Goal: Transaction & Acquisition: Purchase product/service

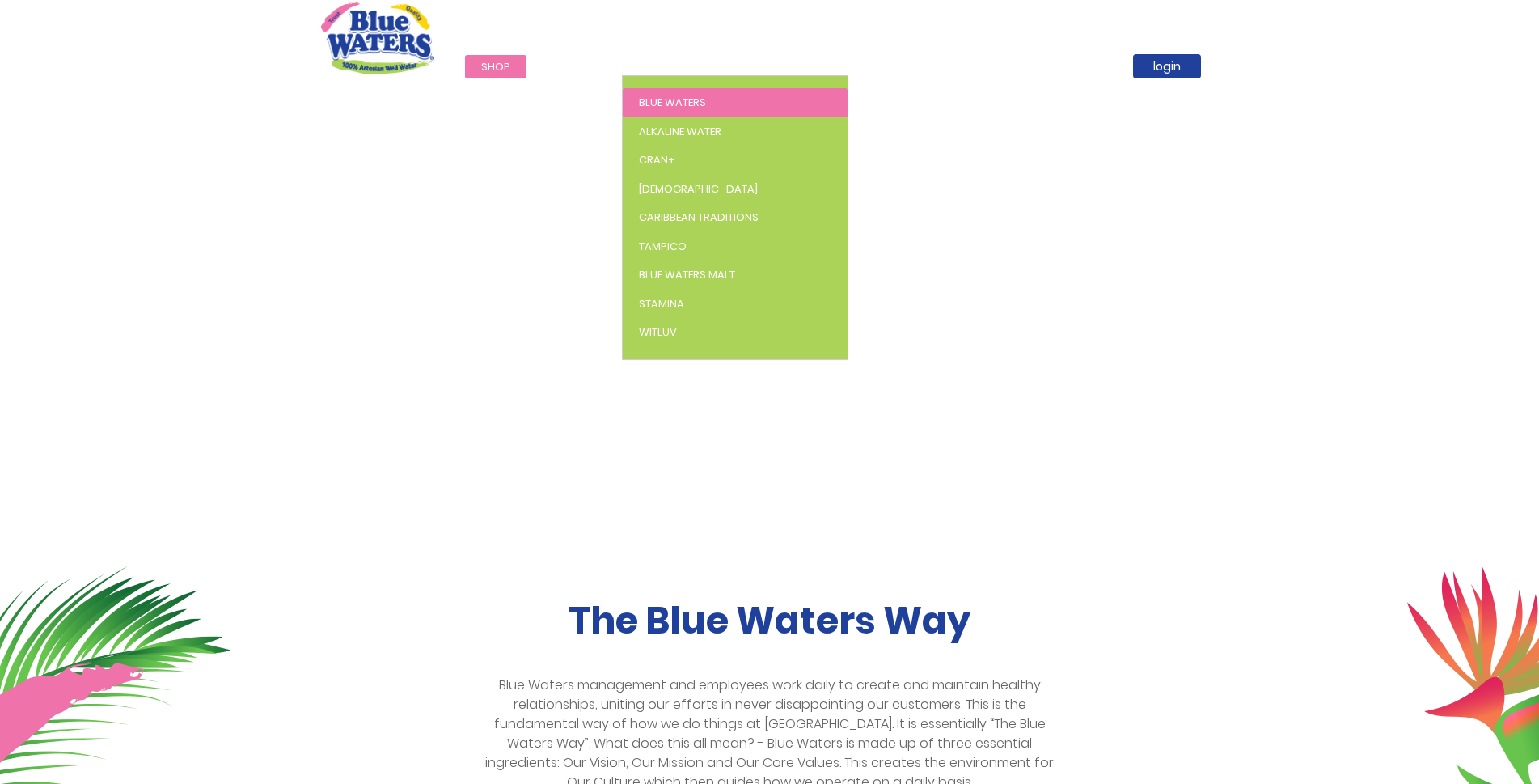
click at [675, 95] on span "Blue Waters" at bounding box center [672, 102] width 67 height 16
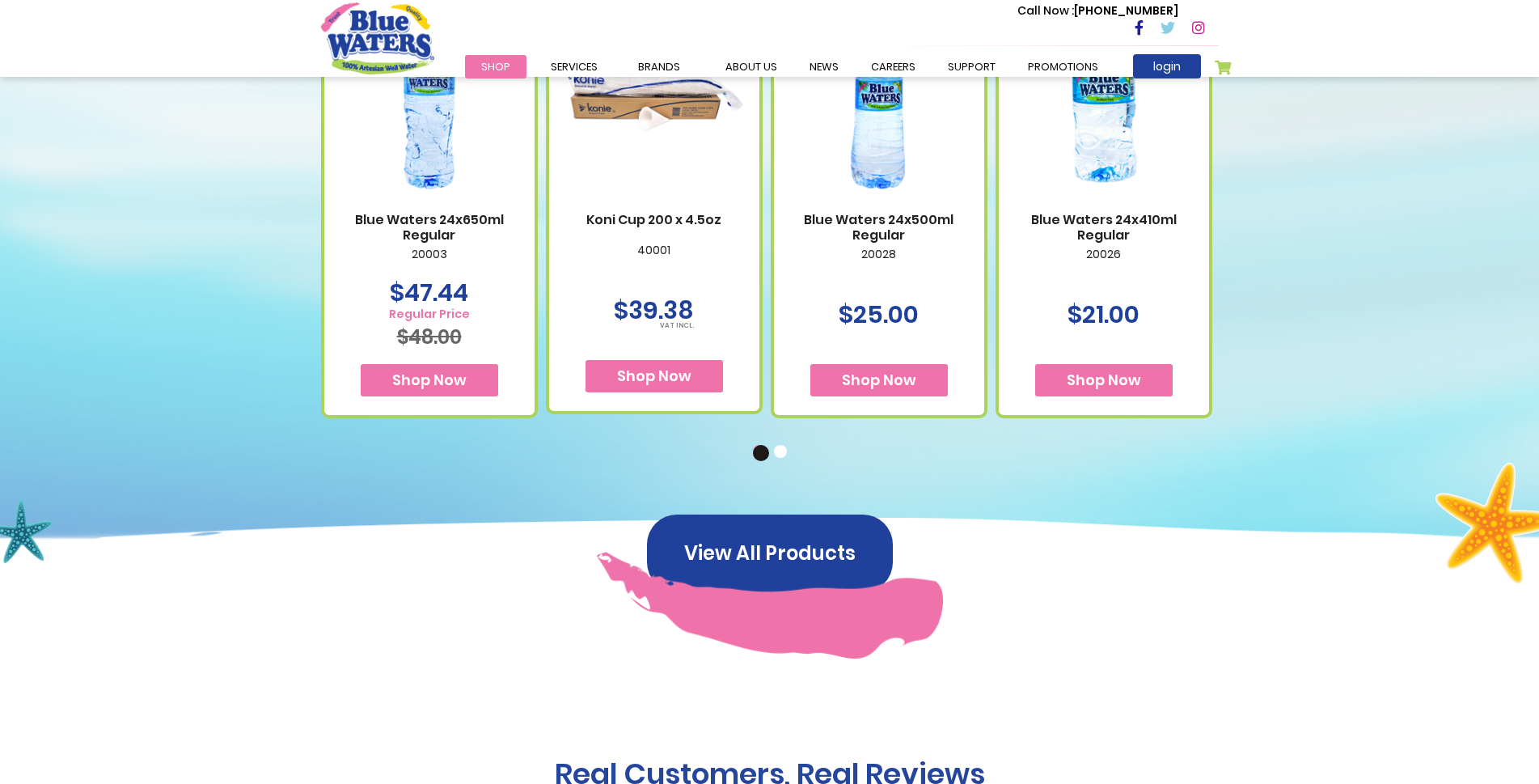
scroll to position [1058, 0]
drag, startPoint x: 780, startPoint y: 453, endPoint x: 799, endPoint y: 471, distance: 26.2
click at [782, 453] on button "2" at bounding box center [782, 452] width 16 height 16
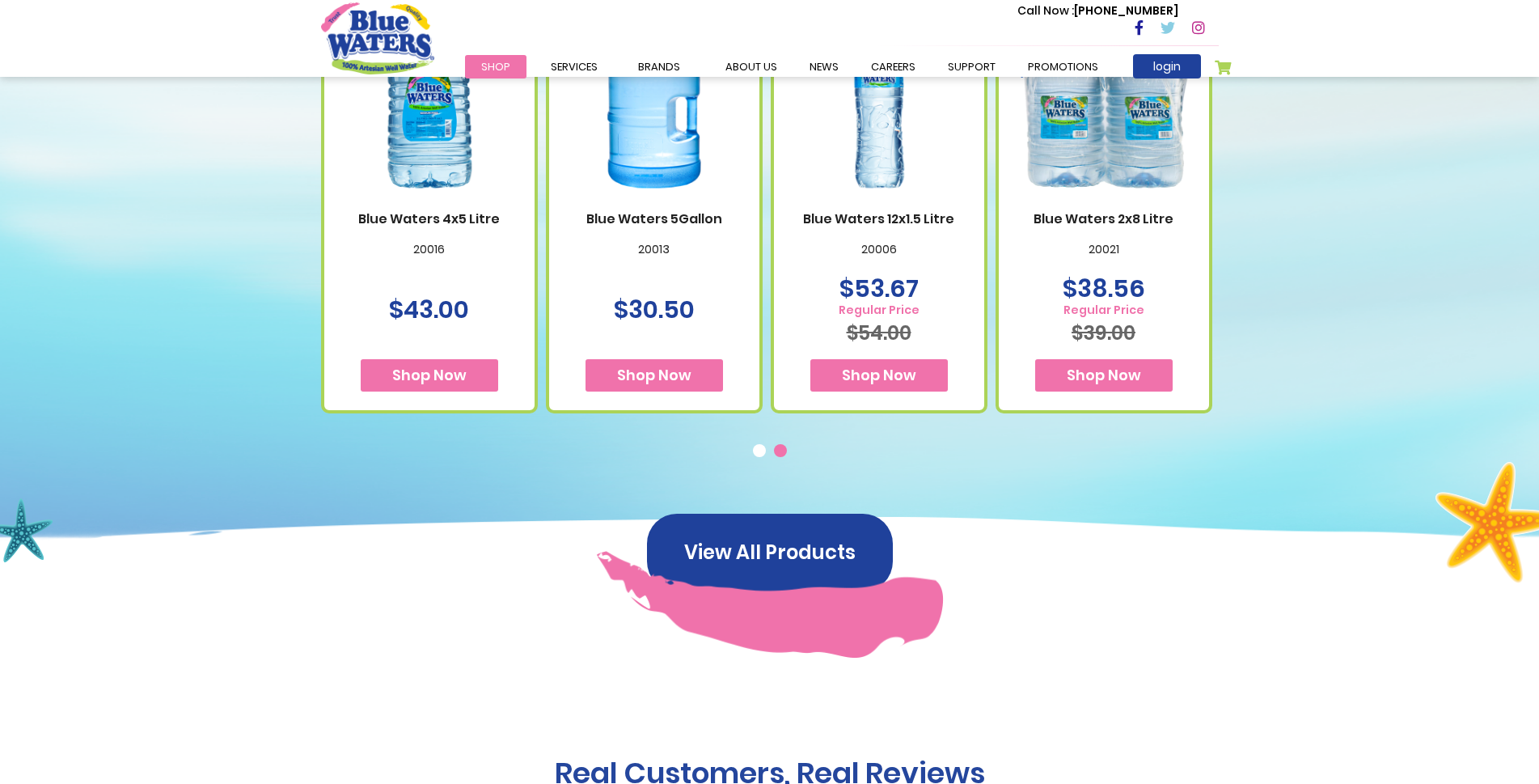
scroll to position [940, 0]
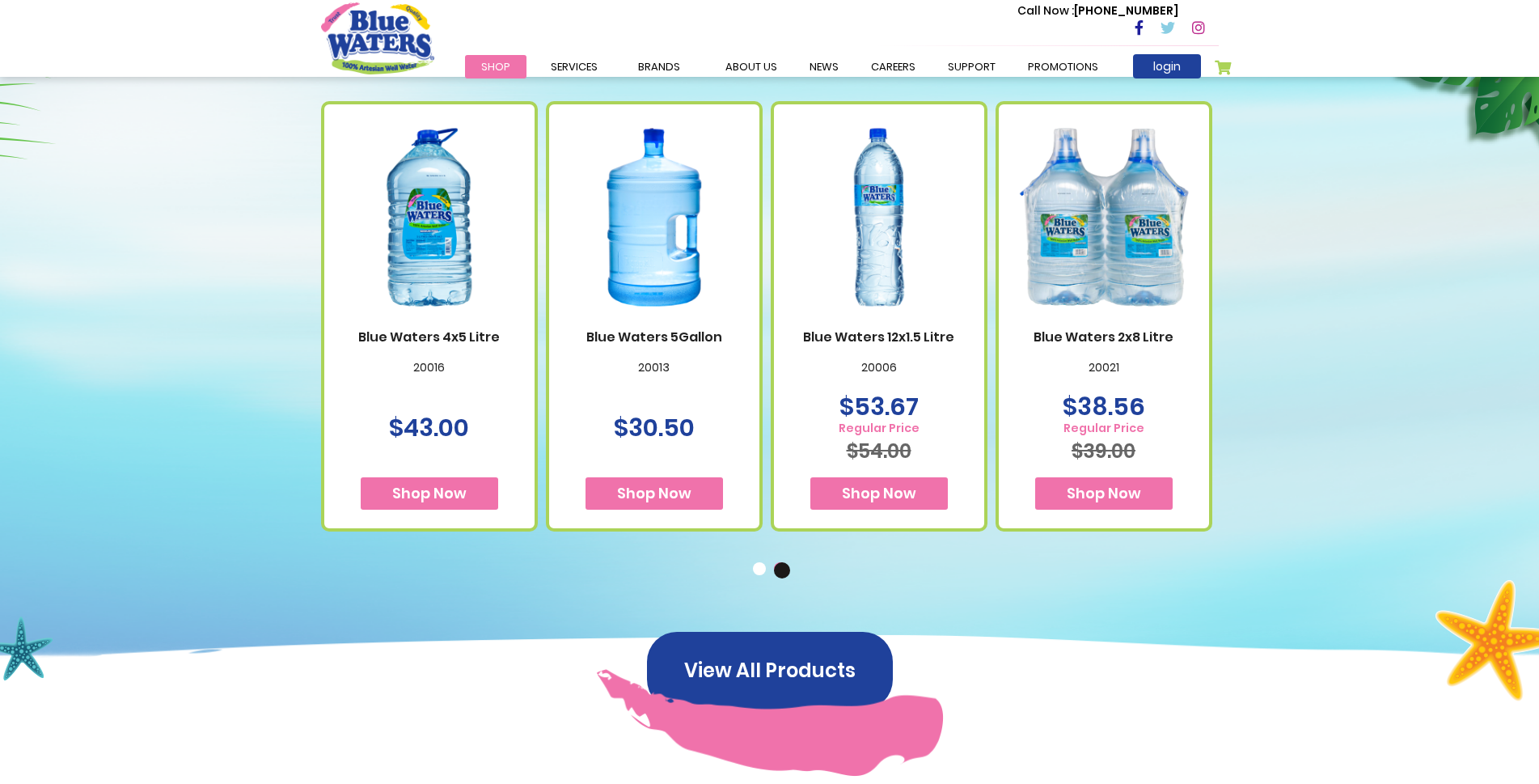
click at [755, 564] on button "1" at bounding box center [761, 570] width 16 height 16
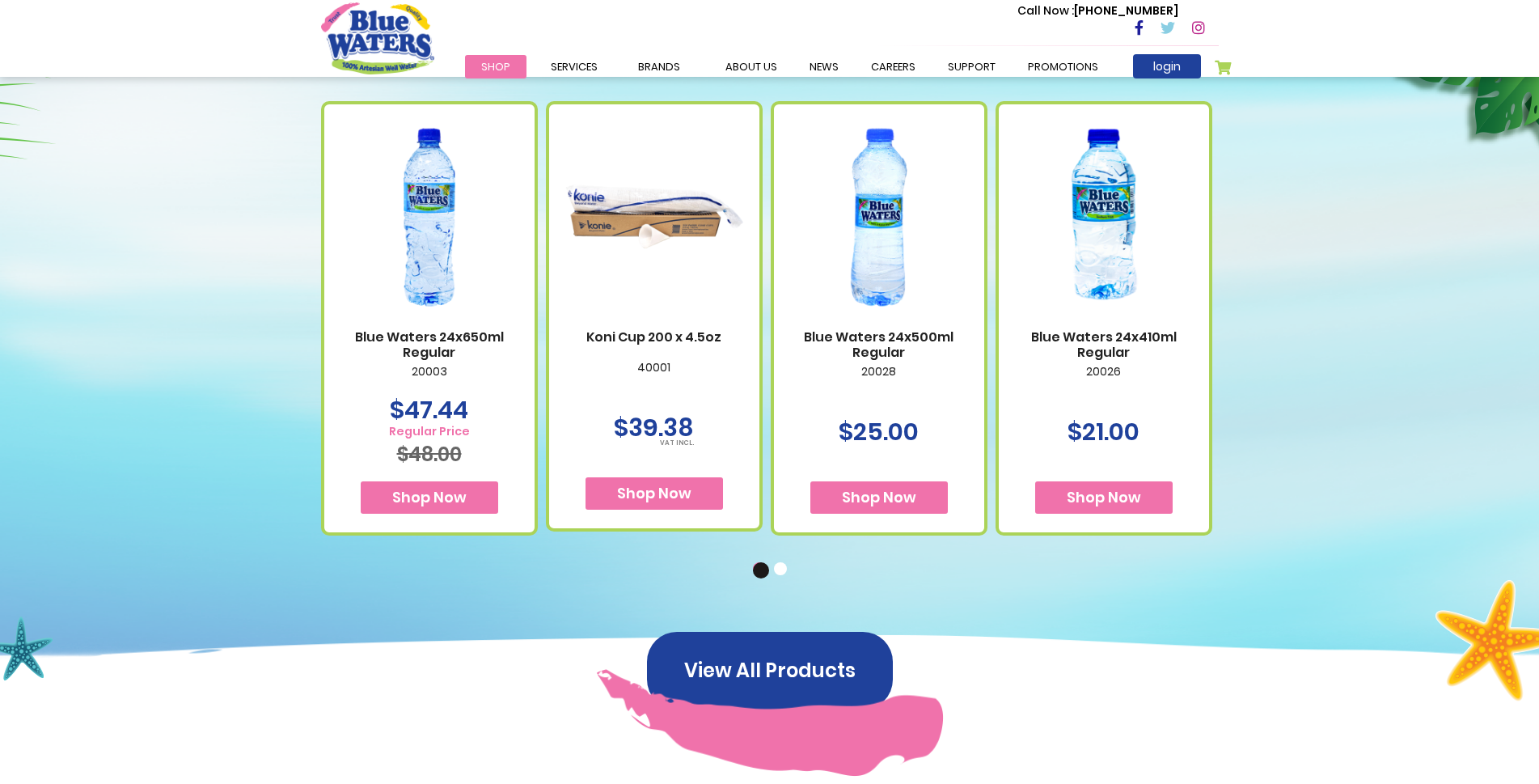
click at [1114, 492] on span "Shop Now" at bounding box center [1103, 497] width 74 height 20
